Goal: Task Accomplishment & Management: Complete application form

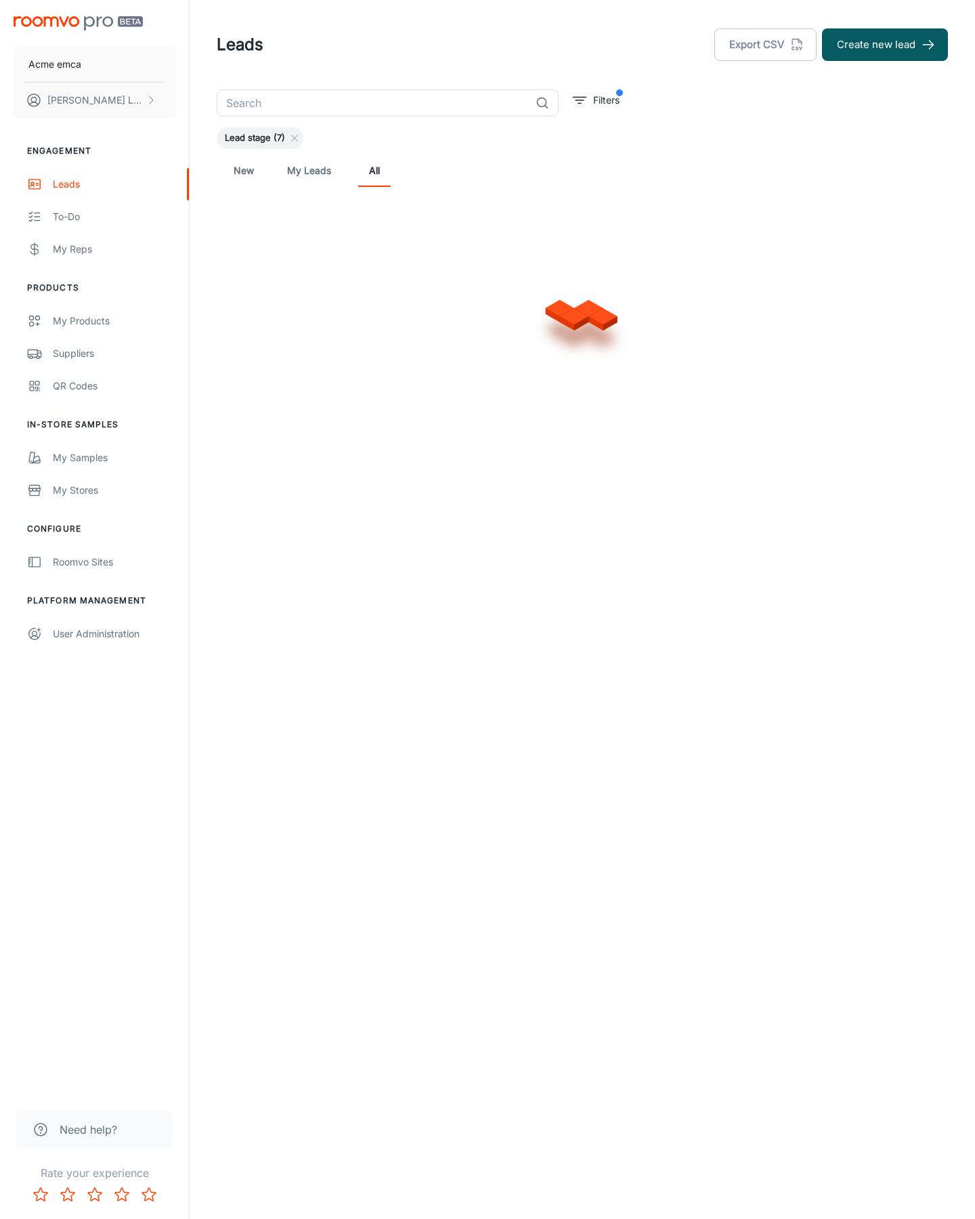
click at [885, 45] on button "Create new lead" at bounding box center [885, 44] width 126 height 32
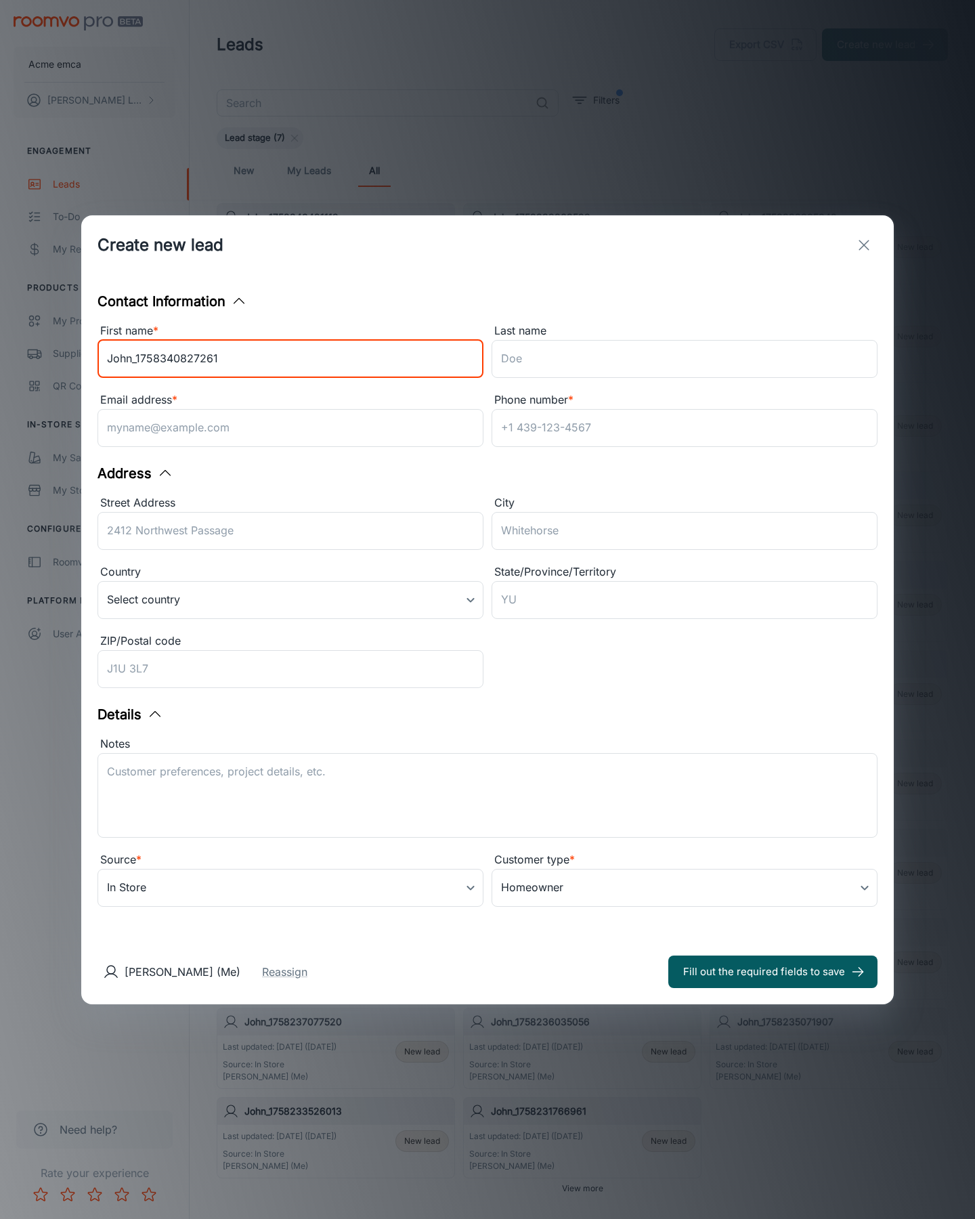
type input "John_1758340827261"
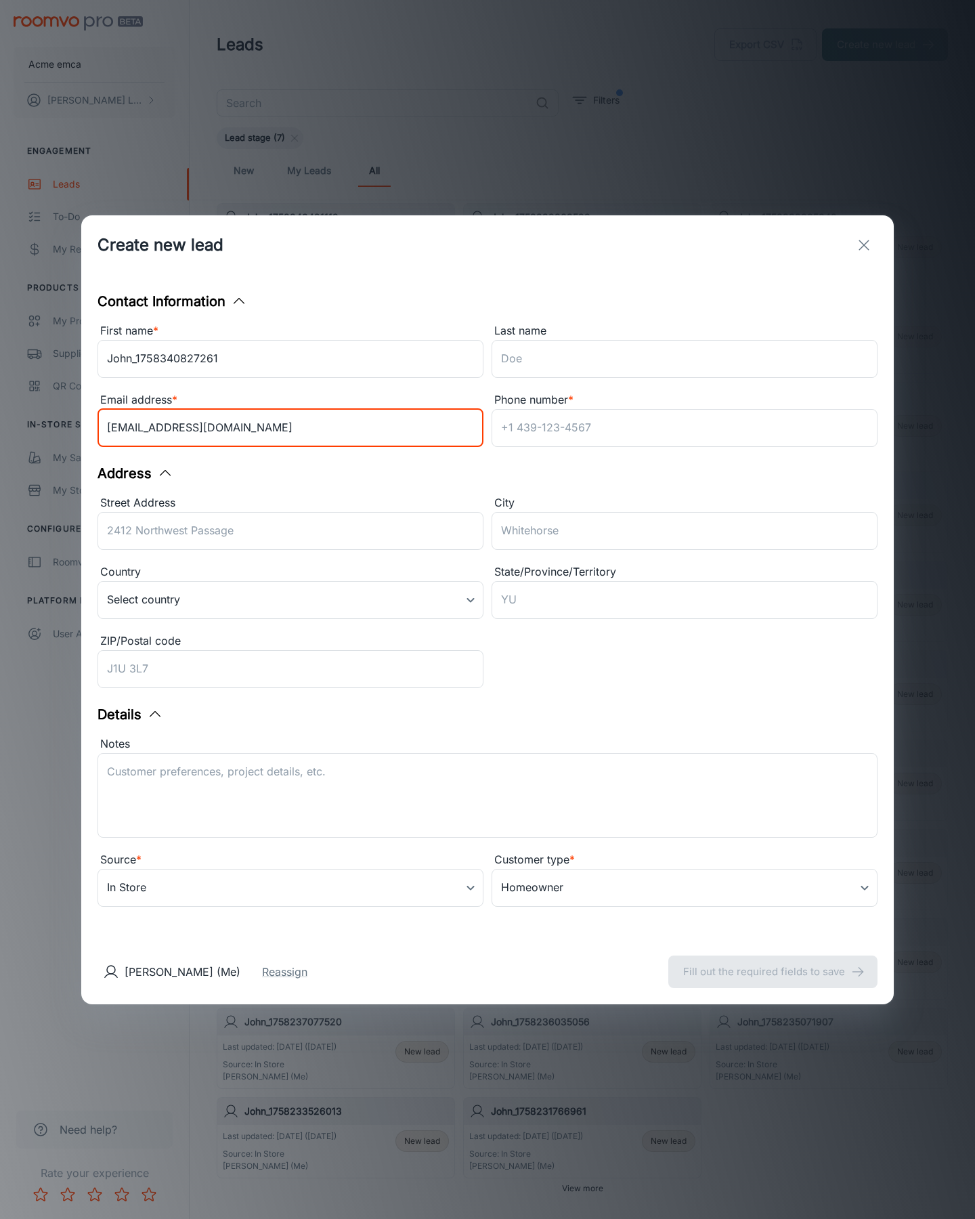
type input "[EMAIL_ADDRESS][DOMAIN_NAME]"
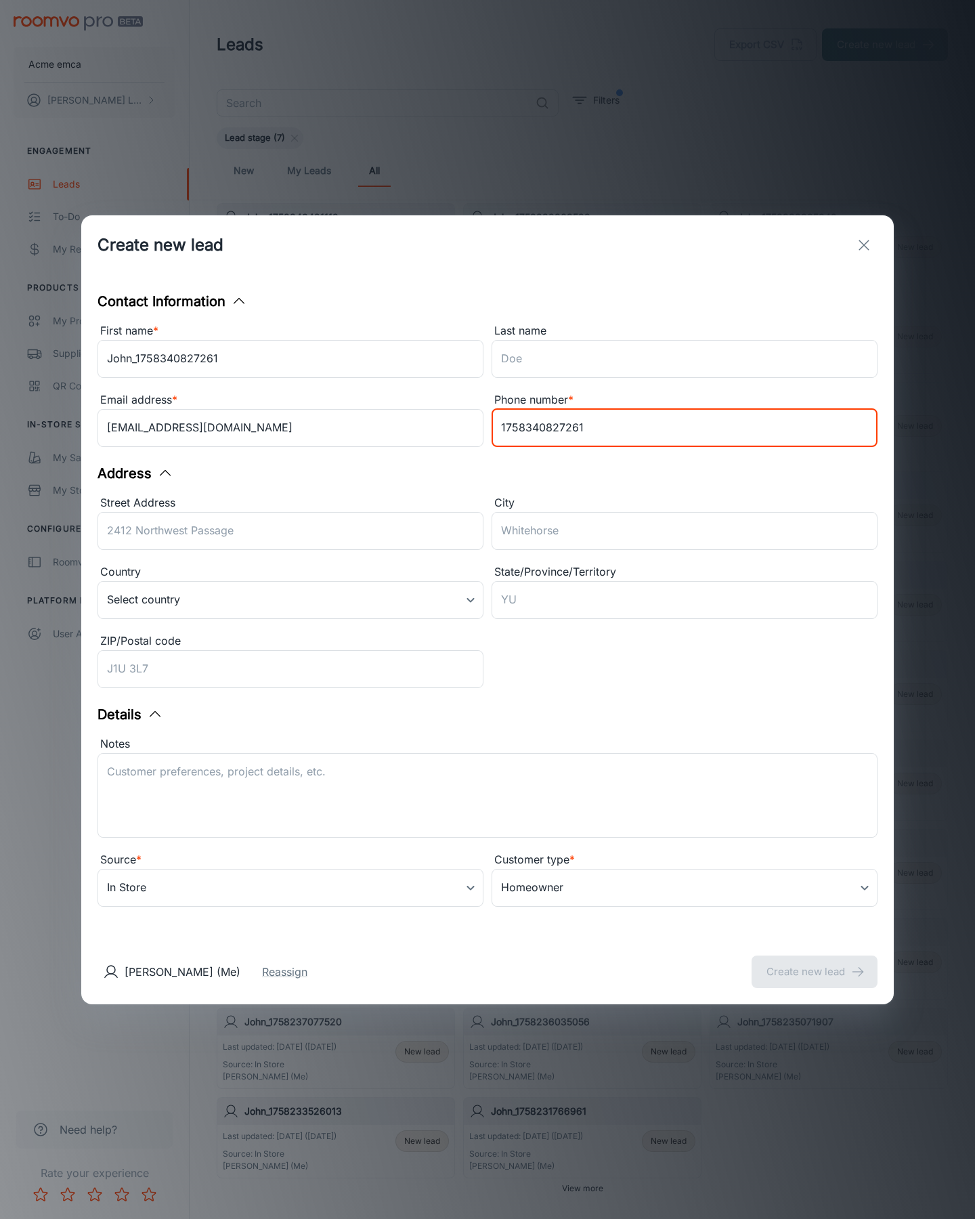
type input "1758340827261"
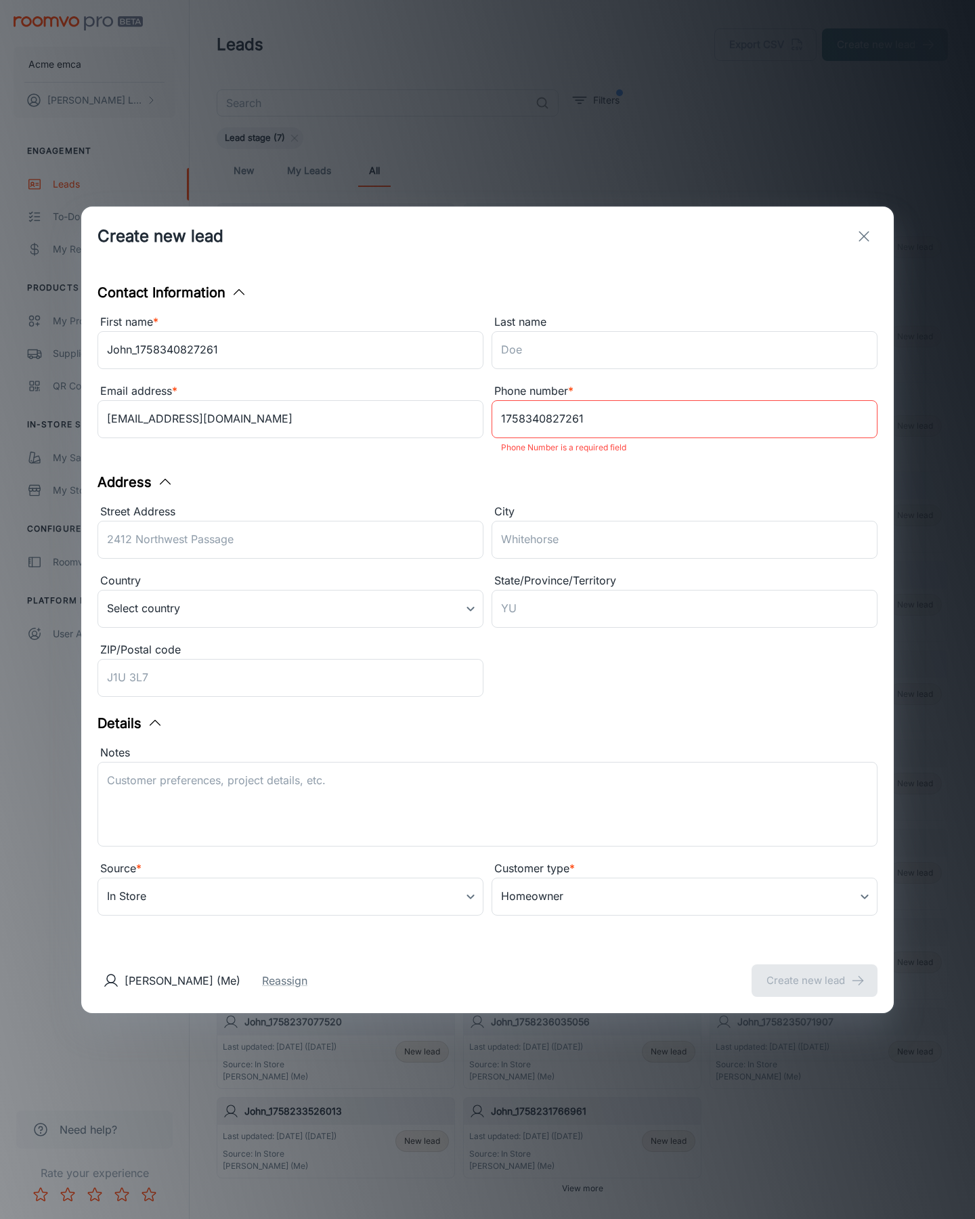
click at [814, 971] on button "Create new lead" at bounding box center [814, 980] width 126 height 32
